Goal: Feedback & Contribution: Submit feedback/report problem

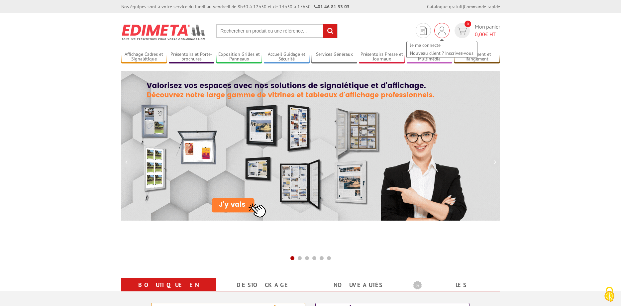
click at [439, 34] on img at bounding box center [441, 31] width 7 height 8
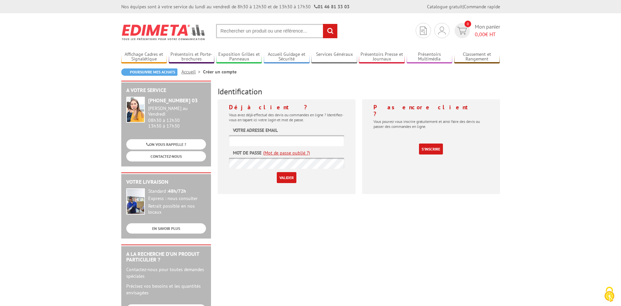
click at [246, 139] on input "text" at bounding box center [286, 140] width 115 height 11
type input "[PERSON_NAME][EMAIL_ADDRESS][DOMAIN_NAME]"
click at [290, 178] on input "Valider" at bounding box center [287, 177] width 20 height 11
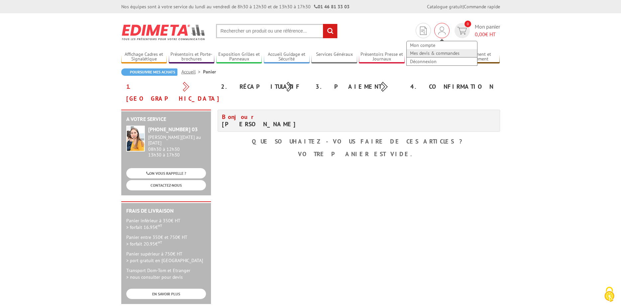
click at [438, 53] on link "Mes devis & commandes" at bounding box center [441, 53] width 70 height 8
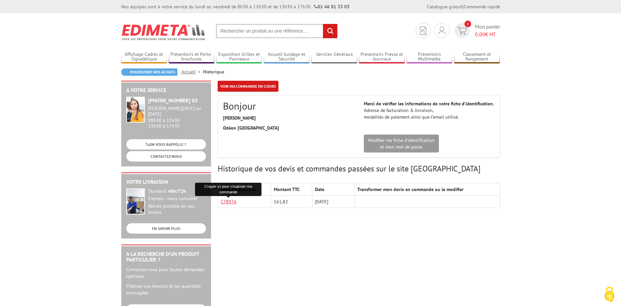
click at [227, 202] on link "C78976" at bounding box center [228, 202] width 16 height 6
click at [543, 165] on body "Nos équipes sont à votre service du lundi au vendredi de 8h30 à 12h30 et de 13h…" at bounding box center [310, 296] width 621 height 593
click at [255, 30] on input "text" at bounding box center [277, 31] width 122 height 14
type input "facture"
click at [329, 32] on input "rechercher" at bounding box center [330, 31] width 14 height 14
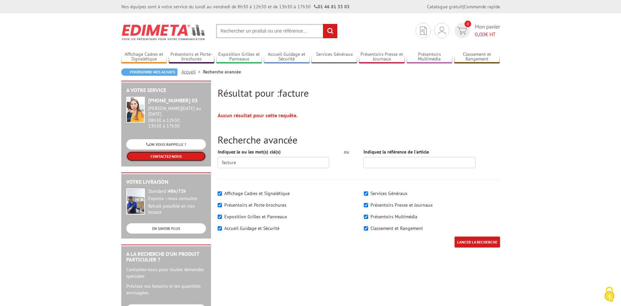
click at [162, 151] on link "CONTACTEZ-NOUS" at bounding box center [166, 156] width 80 height 10
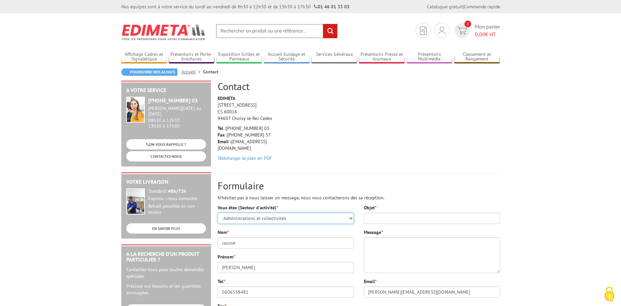
click at [217, 212] on select "Sélectionner votre statut Administrations et collectivités Magasins et commerce…" at bounding box center [285, 217] width 136 height 11
click option "Administrations et collectivités" at bounding box center [0, 0] width 0 height 0
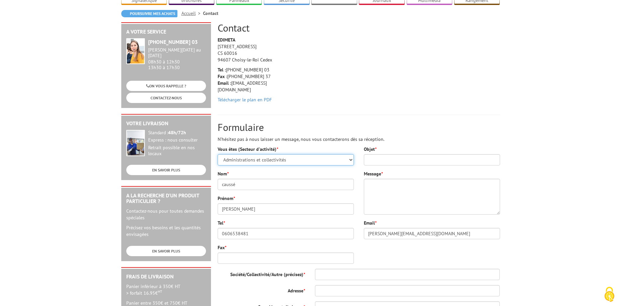
scroll to position [68, 0]
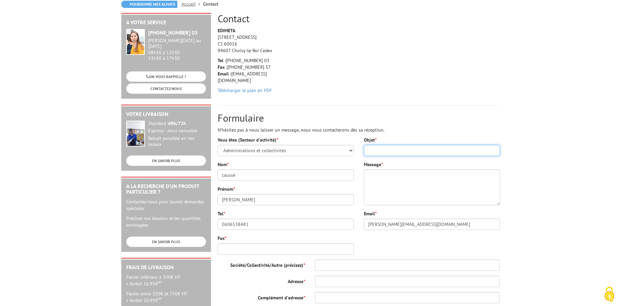
click at [380, 150] on input "Objet *" at bounding box center [432, 150] width 136 height 11
type input "Demande de facture"
click at [375, 177] on textarea "Message *" at bounding box center [432, 187] width 136 height 36
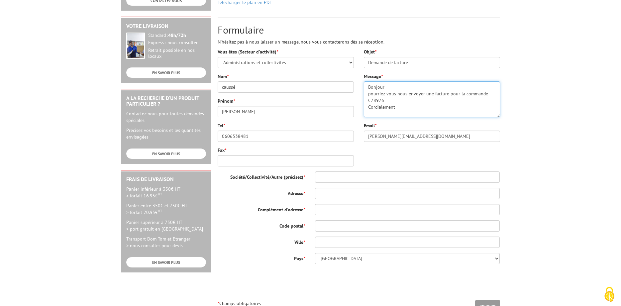
scroll to position [169, 0]
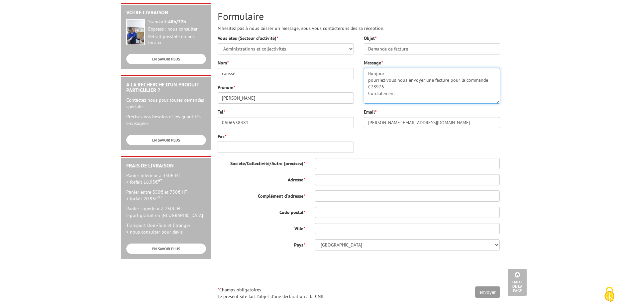
type textarea "Bonjour pourriez-vous nous envoyer une facture pour la commande C78976 Cordiale…"
click at [326, 163] on input "Société/Collectivité/Autre (précisez) *" at bounding box center [407, 163] width 185 height 11
type input "Odéon Théâtre de l'Europe"
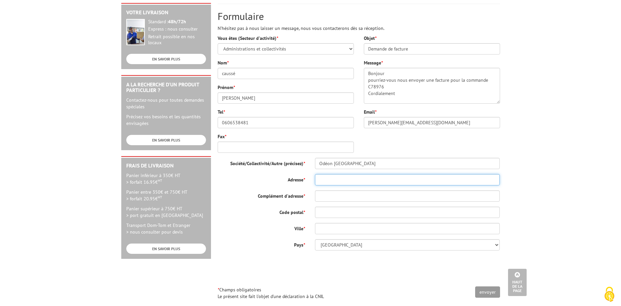
type input "2 rue Corneille"
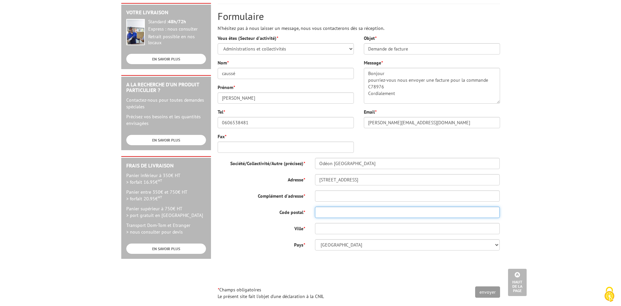
type input "75006"
type input "PARIS"
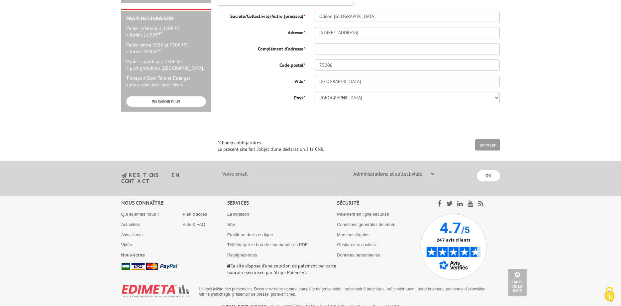
scroll to position [320, 0]
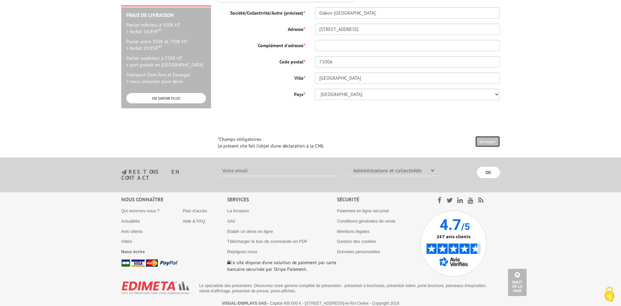
click at [488, 143] on input "envoyer" at bounding box center [487, 141] width 25 height 11
click at [325, 45] on input "Complément d'adresse *" at bounding box center [407, 45] width 185 height 11
type input "loge"
click at [492, 140] on input "envoyer" at bounding box center [487, 141] width 25 height 11
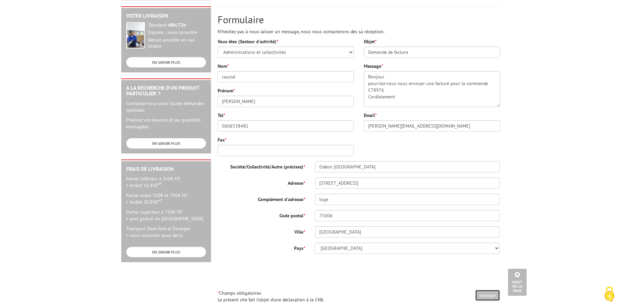
scroll to position [117, 0]
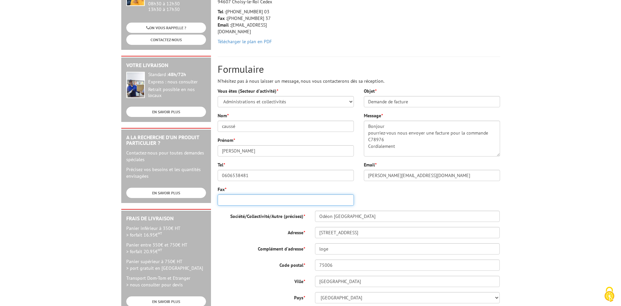
click at [229, 197] on input "Fax *" at bounding box center [285, 199] width 136 height 11
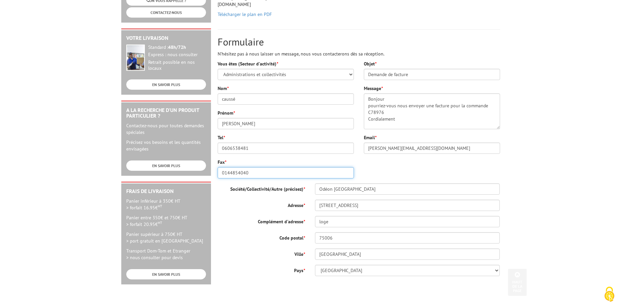
scroll to position [286, 0]
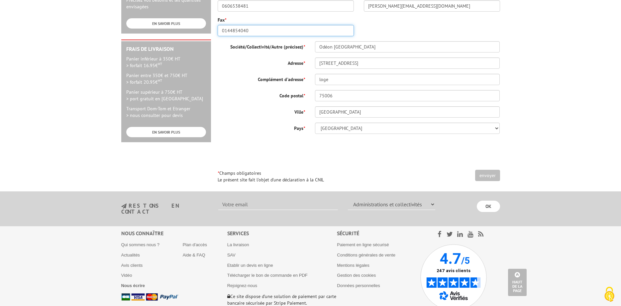
type input "0144854040"
click at [486, 172] on input "envoyer" at bounding box center [487, 175] width 25 height 11
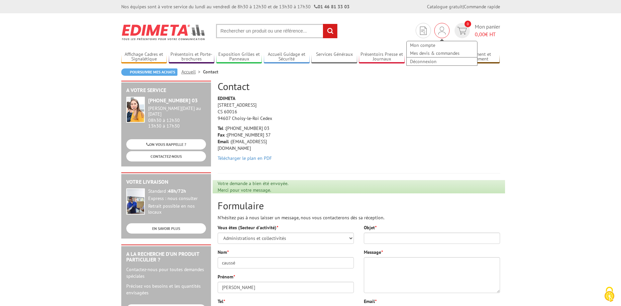
click at [440, 32] on img at bounding box center [441, 31] width 7 height 8
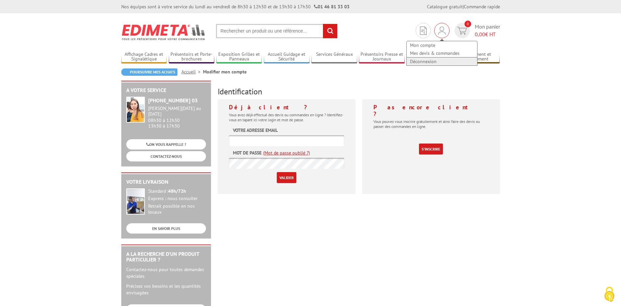
click at [427, 62] on link "Déconnexion" at bounding box center [441, 61] width 70 height 8
